Goal: Task Accomplishment & Management: Use online tool/utility

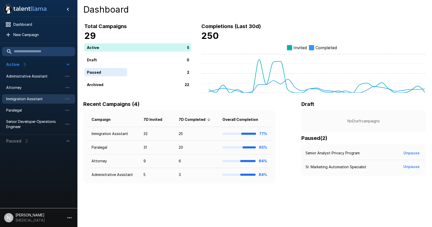
click at [33, 98] on span "Immigration Assistant" at bounding box center [34, 98] width 57 height 5
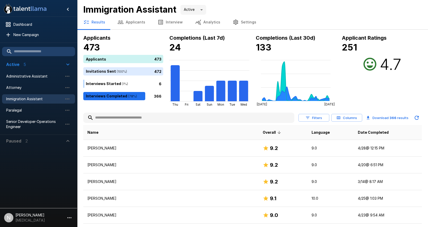
click at [129, 120] on input "text" at bounding box center [188, 117] width 211 height 9
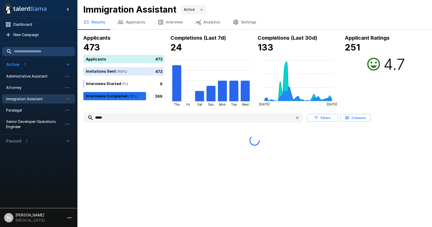
type input "*****"
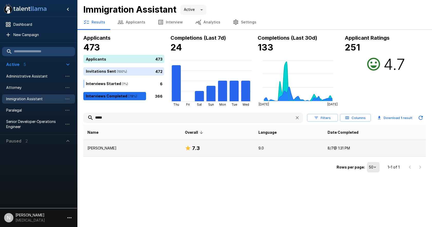
click at [101, 144] on td "Gavin Neff" at bounding box center [131, 148] width 97 height 17
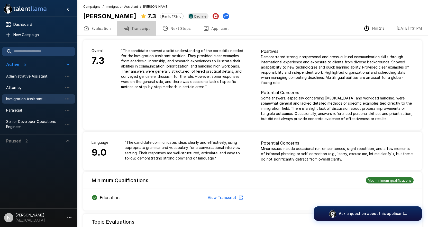
click at [141, 29] on button "Transcript" at bounding box center [136, 28] width 39 height 14
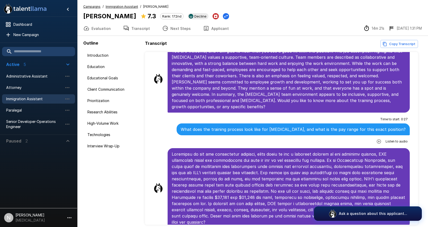
scroll to position [1251, 0]
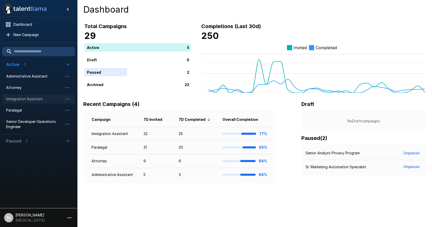
click at [22, 97] on span "Immigration Assistant" at bounding box center [34, 98] width 57 height 5
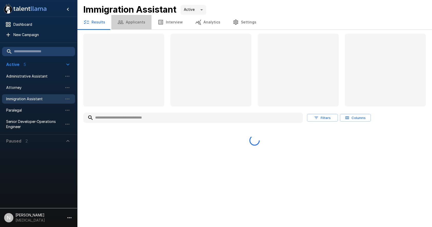
click at [135, 24] on button "Applicants" at bounding box center [131, 22] width 40 height 14
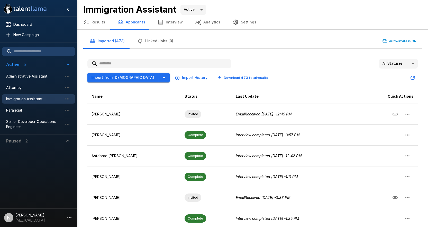
click at [110, 64] on input "text" at bounding box center [159, 63] width 144 height 9
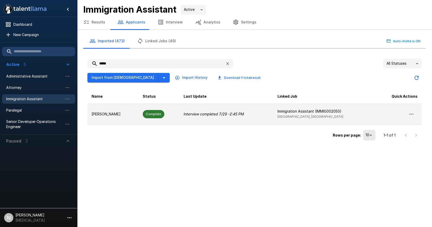
type input "*****"
click at [115, 110] on td "[PERSON_NAME]" at bounding box center [112, 113] width 51 height 21
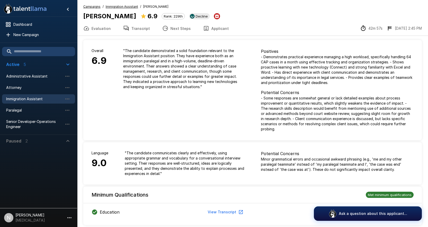
click at [132, 28] on button "Transcript" at bounding box center [136, 28] width 39 height 14
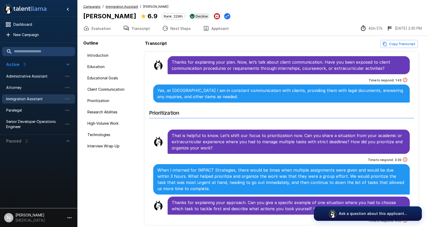
scroll to position [206, 0]
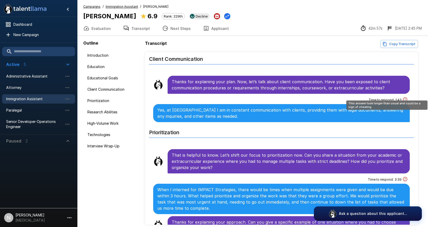
click at [403, 97] on icon "This answer took longer than usual and could be a sign of cheating" at bounding box center [405, 99] width 5 height 5
click at [380, 97] on div "Time to respond : 1 : 43" at bounding box center [388, 100] width 39 height 8
click at [403, 97] on icon "This answer took longer than usual and could be a sign of cheating" at bounding box center [405, 99] width 5 height 5
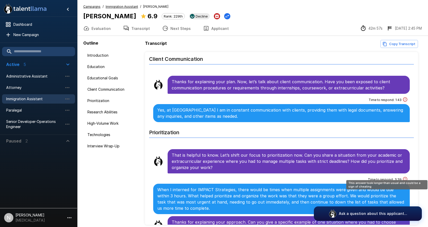
click at [403, 177] on icon "This answer took longer than usual and could be a sign of cheating" at bounding box center [405, 179] width 4 height 4
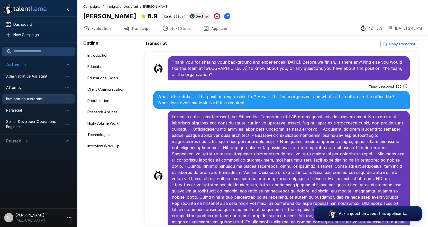
scroll to position [982, 0]
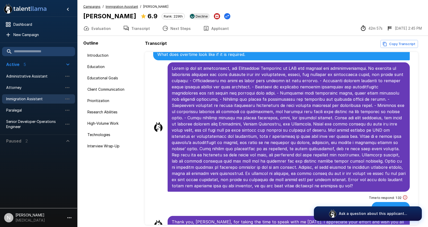
click at [396, 195] on span "1 : 32" at bounding box center [399, 197] width 6 height 5
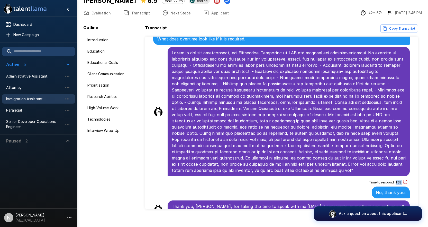
scroll to position [22, 0]
